Goal: Task Accomplishment & Management: Complete application form

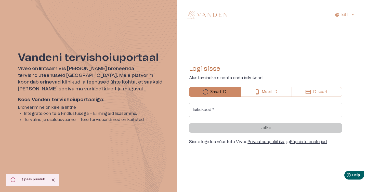
click at [238, 32] on div "EST Logi sisse Alustamiseks sisesta enda isikukood. Smart-ID Mobiil-ID ID-kaart…" at bounding box center [271, 96] width 189 height 192
click at [223, 109] on input "Isikukood   *" at bounding box center [265, 110] width 153 height 14
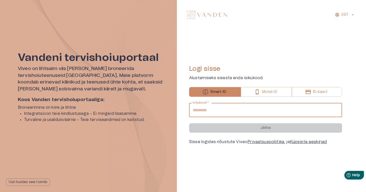
click at [219, 114] on input "Isikukood   *" at bounding box center [265, 110] width 153 height 14
type input "**********"
click at [189, 123] on button "Jätka" at bounding box center [265, 127] width 153 height 9
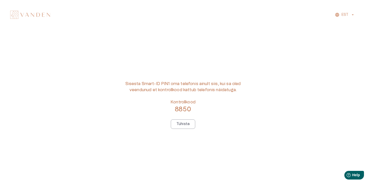
click at [230, 113] on div "Sisesta Smart-ID PIN1 oma telefonis ainult siis, kui sa oled veendunud et kontr…" at bounding box center [183, 105] width 122 height 48
click at [193, 126] on button "Tühista" at bounding box center [183, 123] width 24 height 9
